Goal: Task Accomplishment & Management: Complete application form

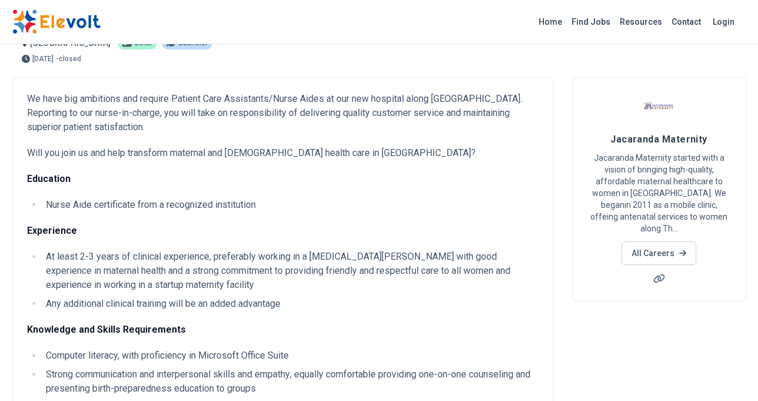
scroll to position [41, 0]
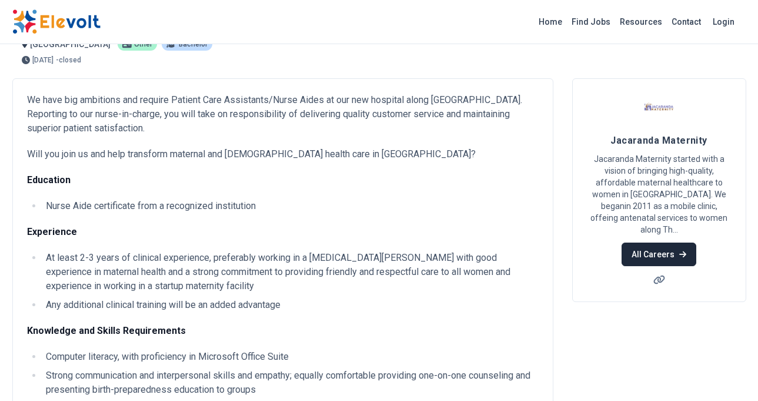
click at [639, 242] on link "All Careers" at bounding box center [659, 254] width 75 height 24
